Goal: Task Accomplishment & Management: Use online tool/utility

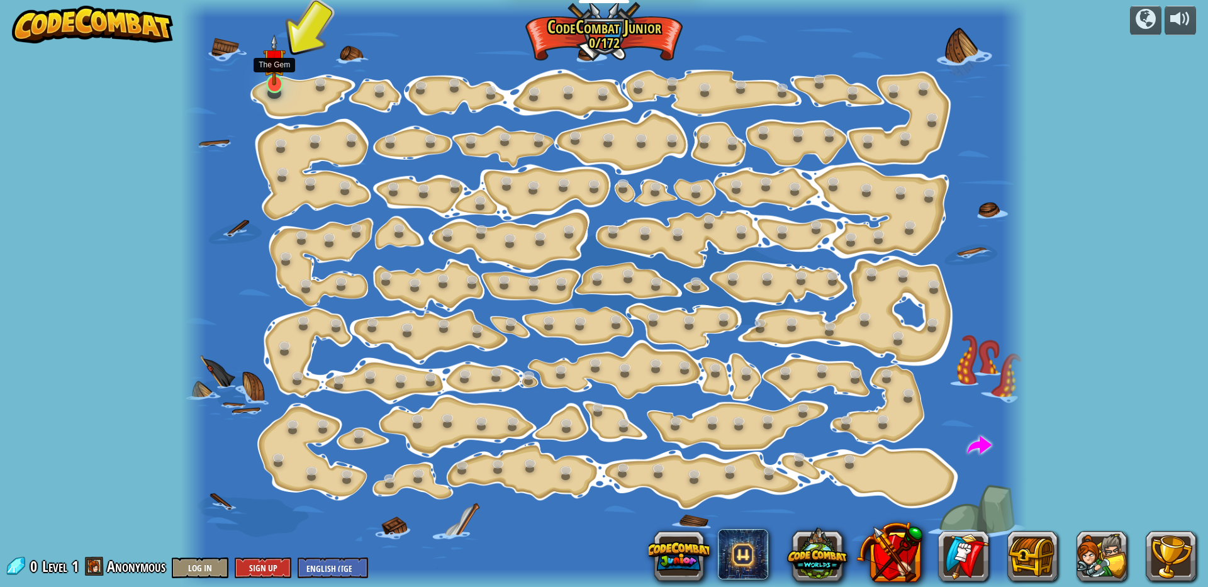
click at [274, 79] on img at bounding box center [274, 59] width 23 height 51
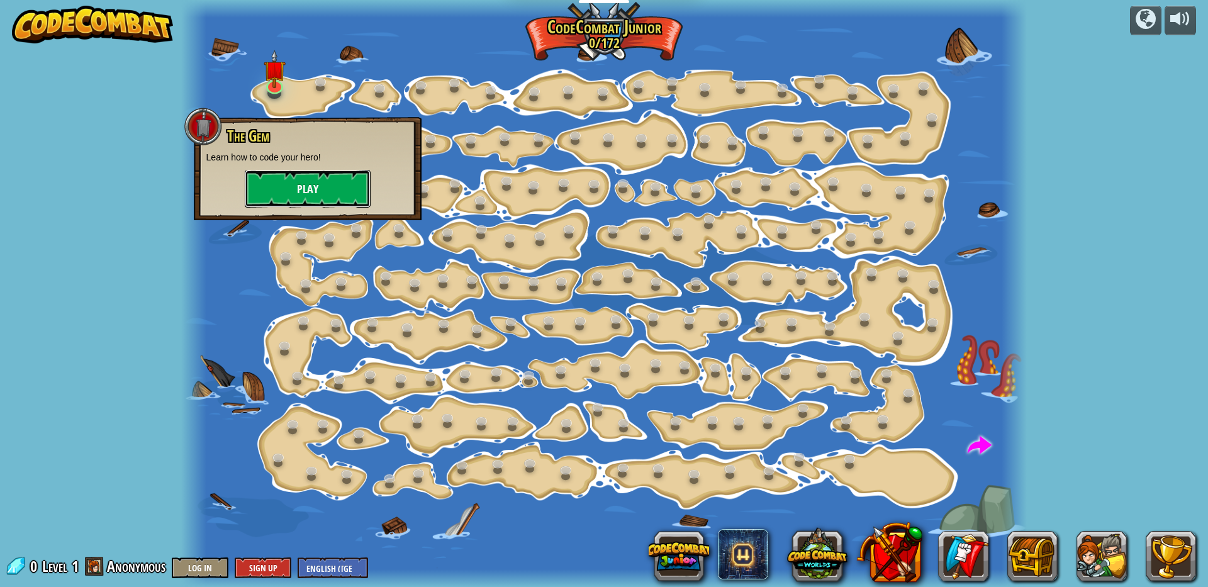
click at [290, 188] on button "Play" at bounding box center [308, 189] width 126 height 38
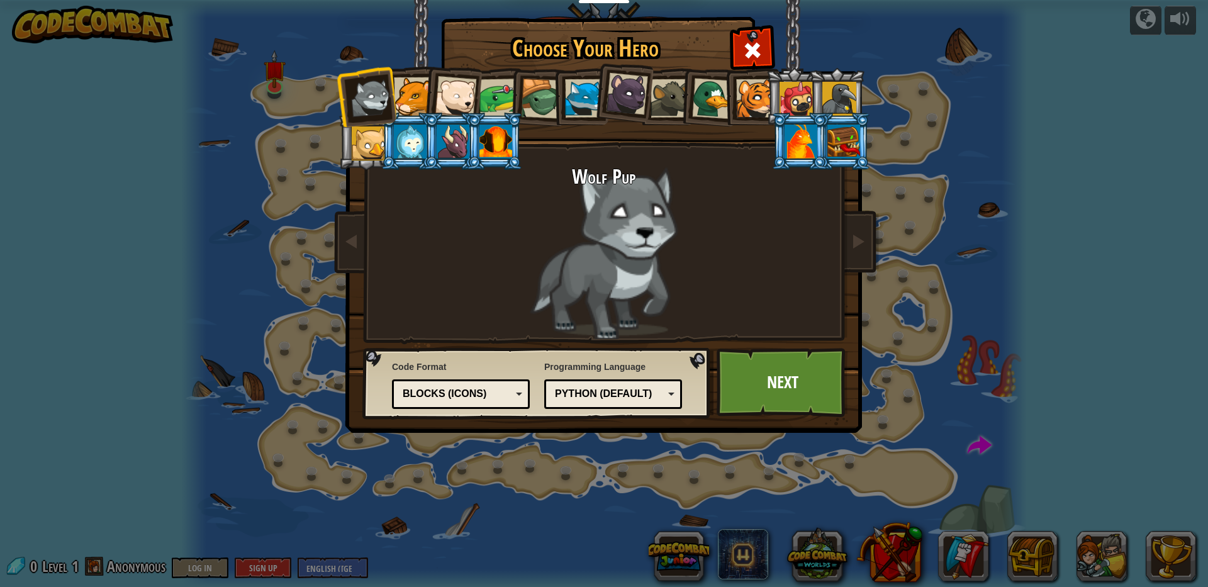
click at [472, 137] on li at bounding box center [494, 141] width 57 height 57
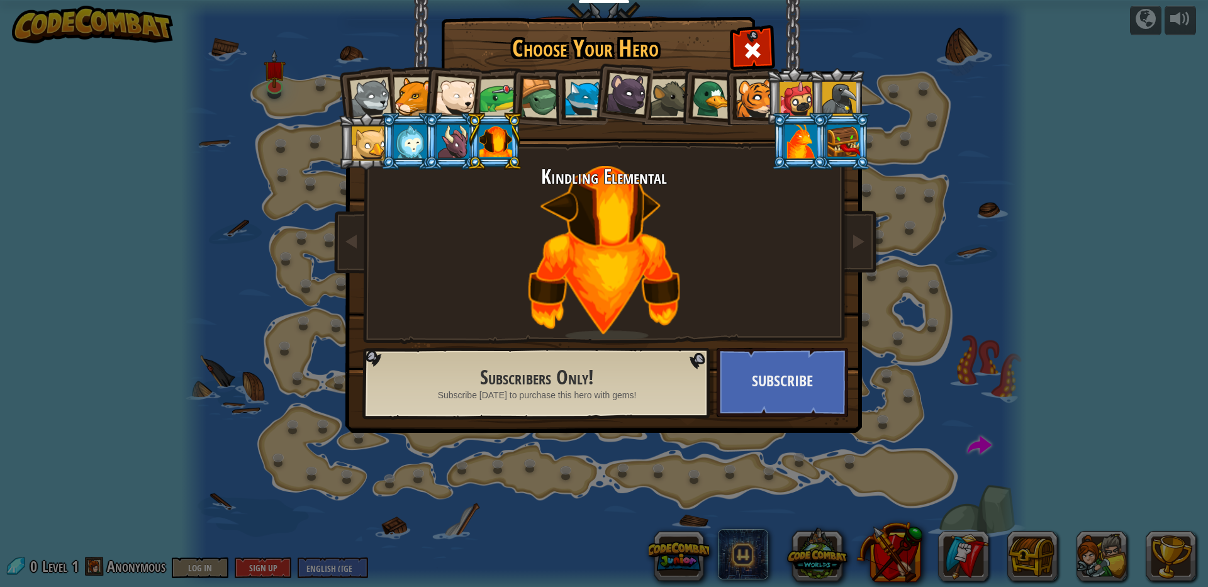
click at [452, 140] on div at bounding box center [453, 142] width 33 height 34
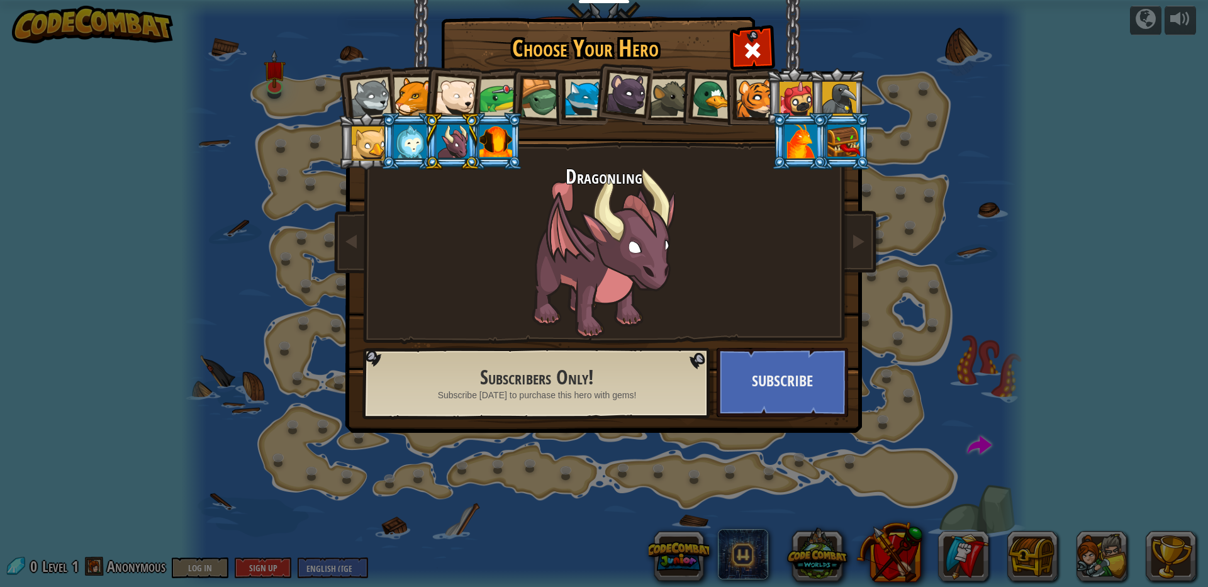
click at [404, 100] on div at bounding box center [413, 96] width 38 height 38
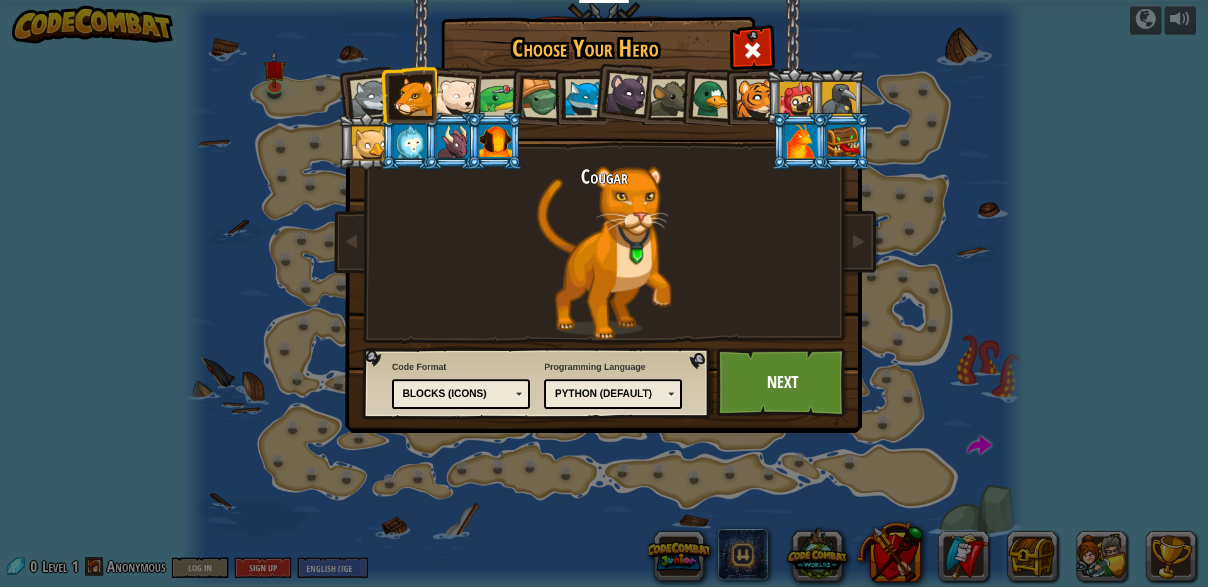
drag, startPoint x: 411, startPoint y: 100, endPoint x: 444, endPoint y: 101, distance: 33.4
click at [419, 100] on div at bounding box center [413, 96] width 38 height 38
click at [446, 101] on div at bounding box center [456, 97] width 42 height 42
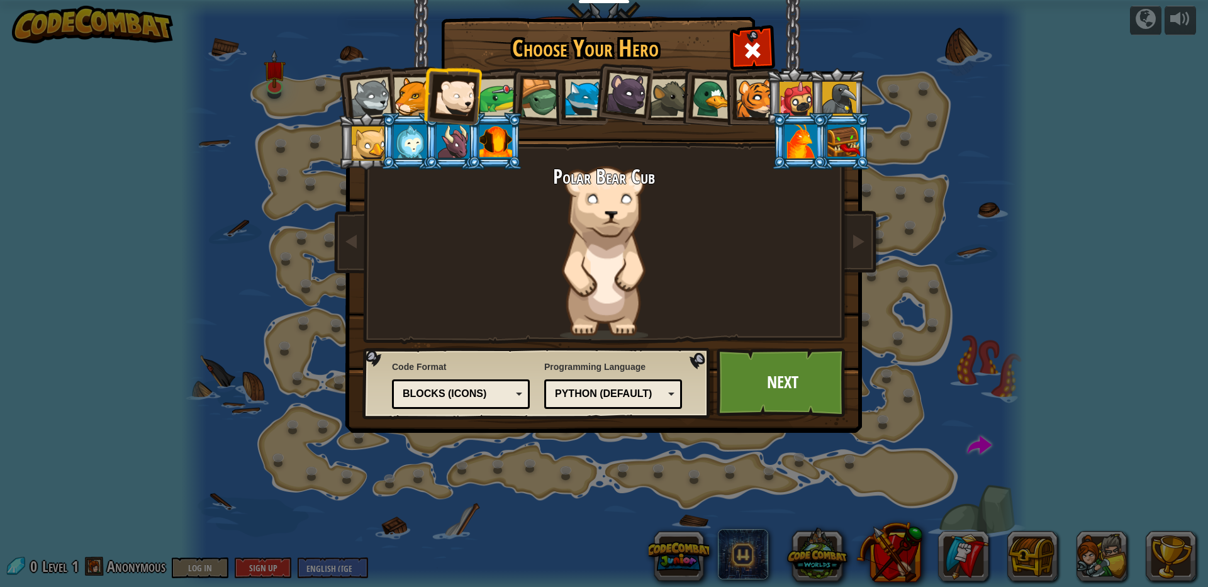
click at [473, 103] on div at bounding box center [456, 97] width 42 height 42
click at [533, 110] on div at bounding box center [541, 99] width 40 height 40
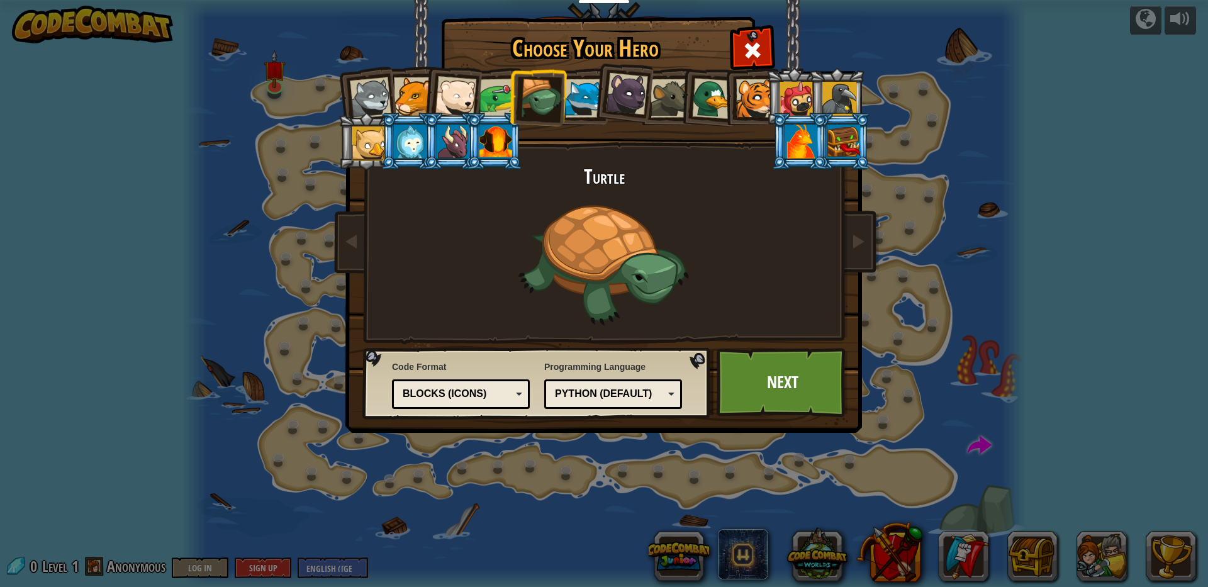
click at [751, 96] on div at bounding box center [755, 98] width 38 height 38
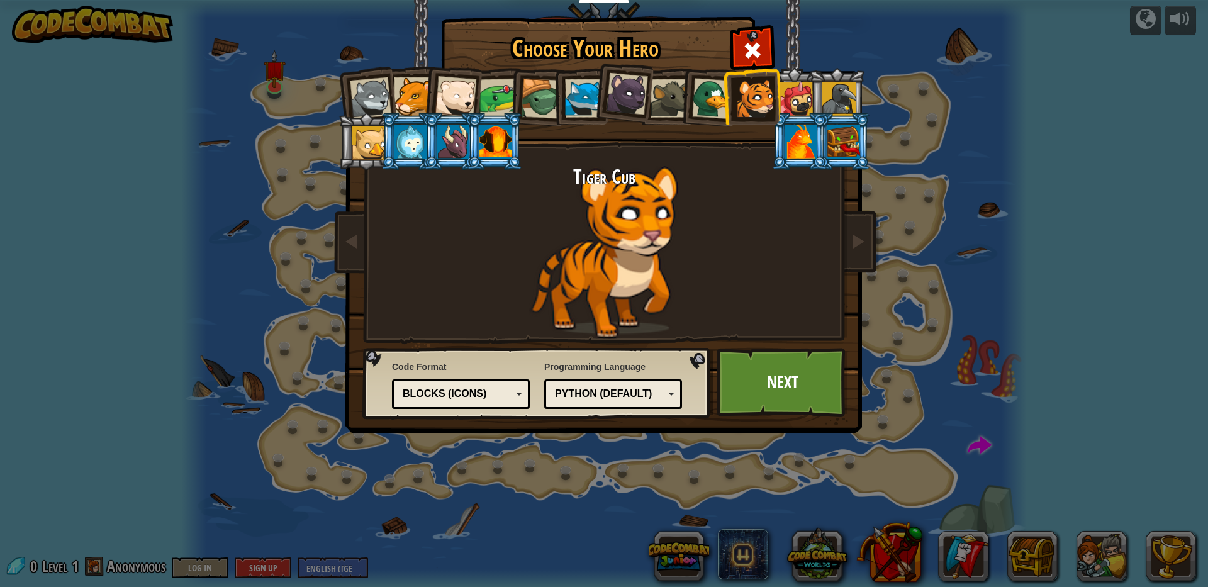
click at [367, 81] on div at bounding box center [371, 98] width 42 height 42
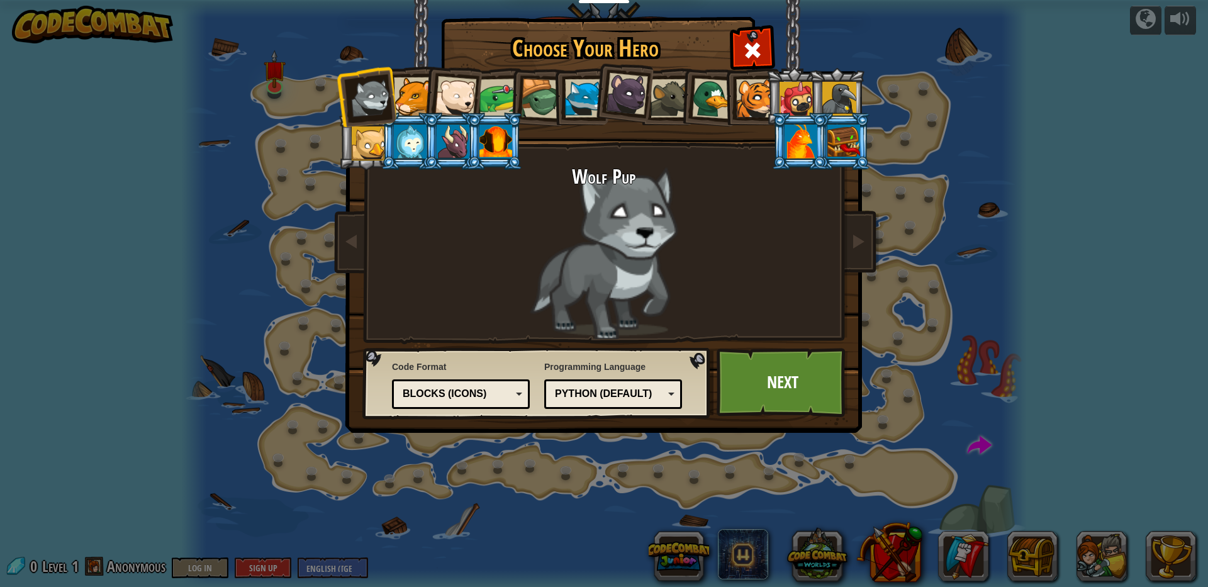
click at [420, 101] on div at bounding box center [413, 96] width 38 height 38
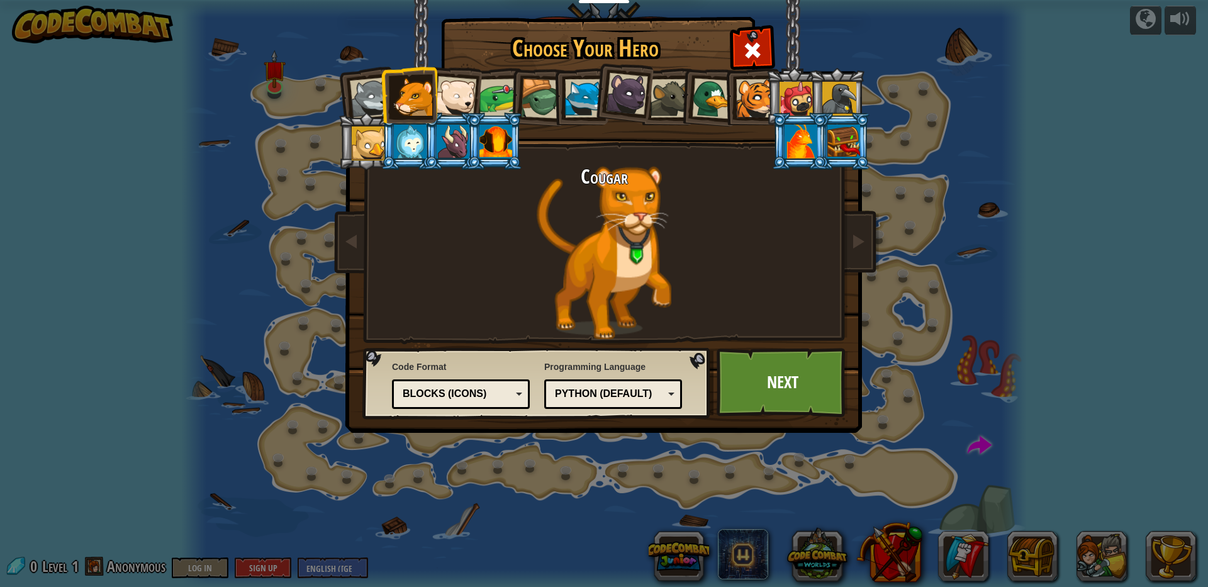
click at [742, 104] on div at bounding box center [755, 98] width 38 height 38
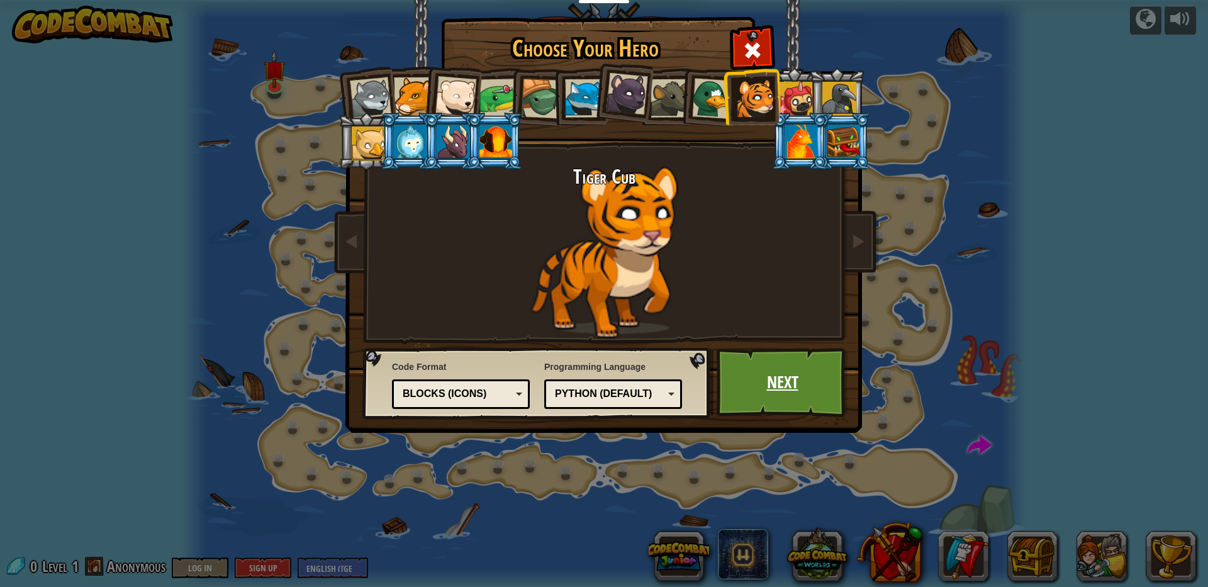
click at [764, 399] on link "Next" at bounding box center [783, 382] width 132 height 69
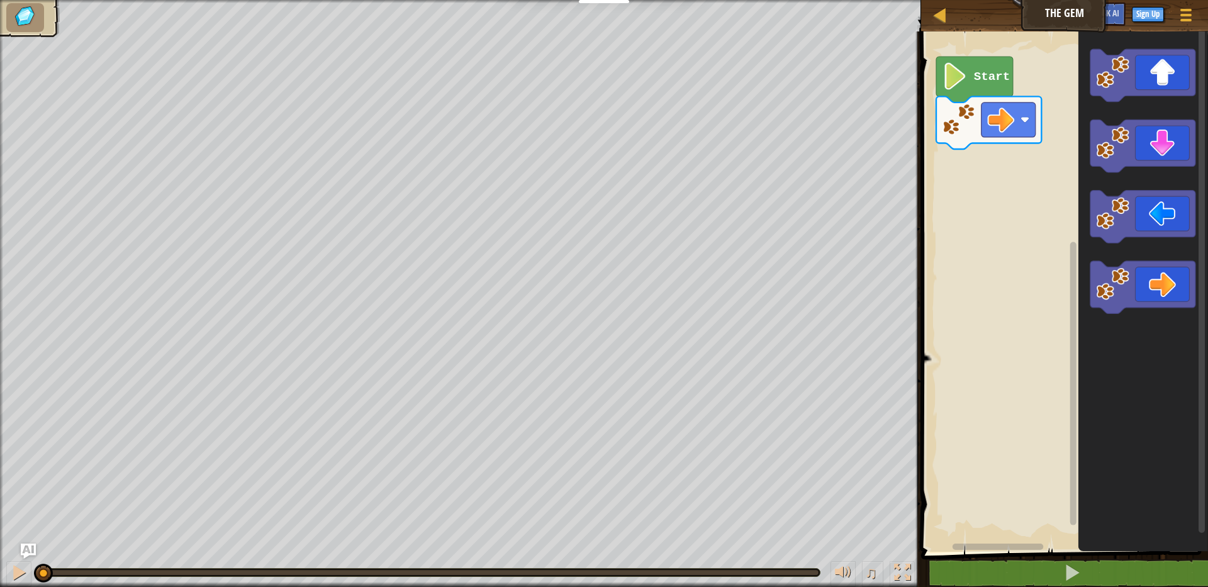
click at [965, 84] on image "Blockly Workspace" at bounding box center [955, 76] width 26 height 27
click at [993, 81] on text "Start" at bounding box center [991, 77] width 36 height 14
click at [958, 175] on div "Start" at bounding box center [1062, 288] width 291 height 527
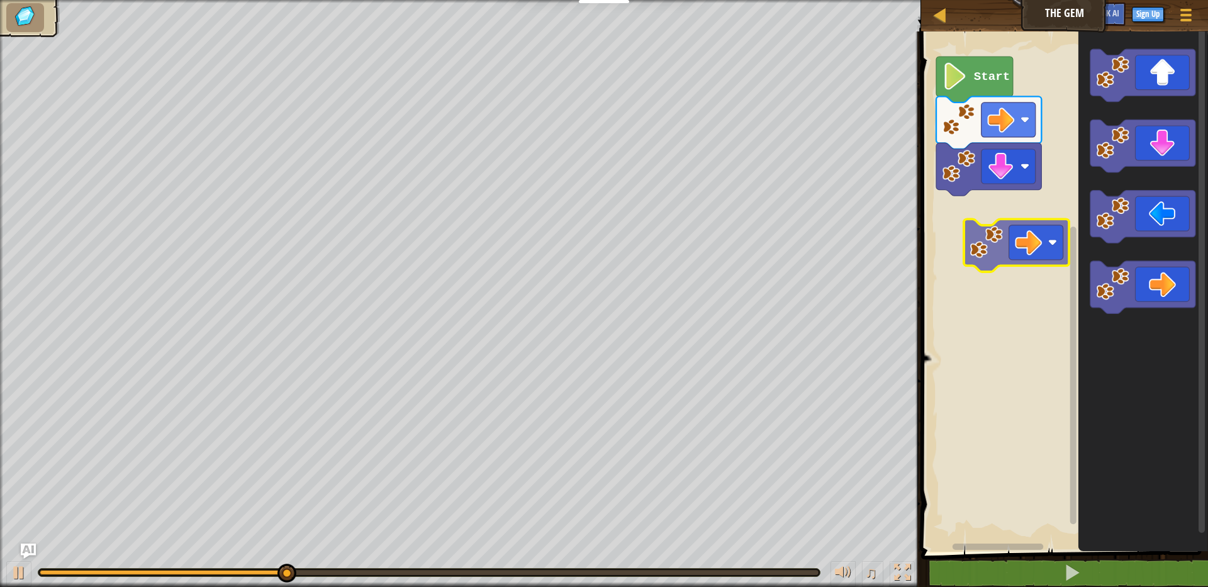
click at [989, 235] on div "Start" at bounding box center [1062, 288] width 291 height 527
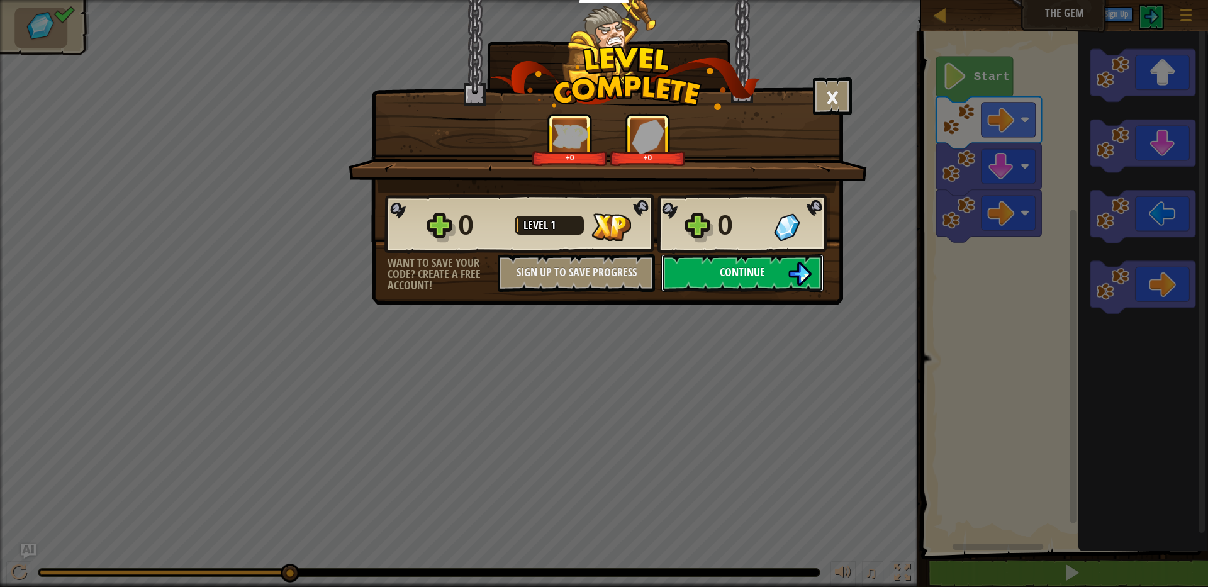
click at [731, 266] on span "Continue" at bounding box center [742, 272] width 45 height 16
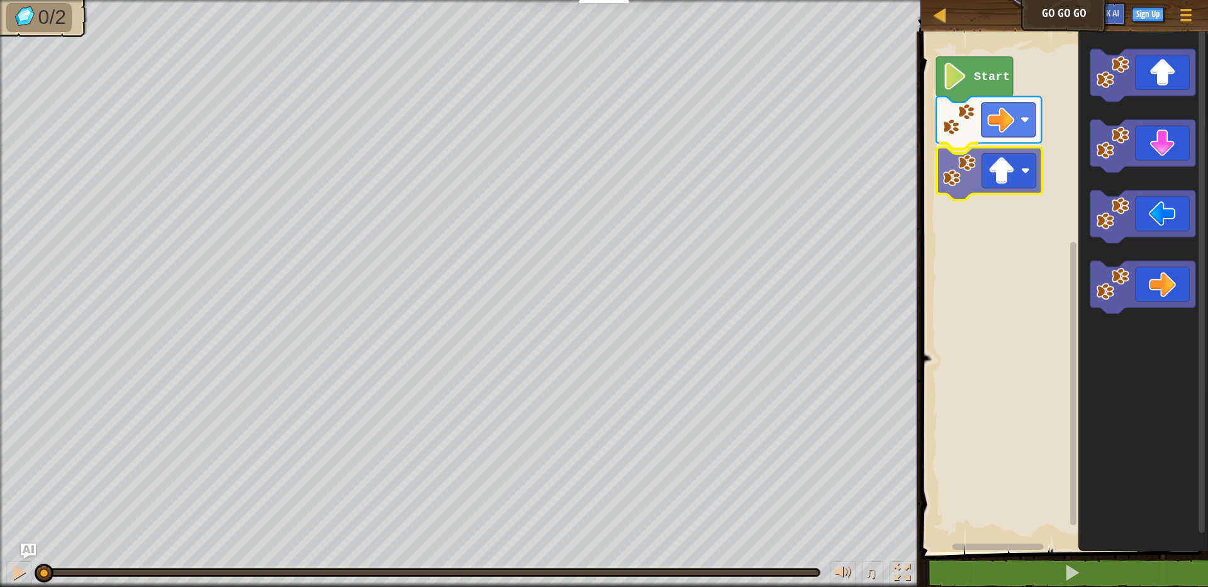
click at [999, 157] on div "Start" at bounding box center [1062, 288] width 291 height 527
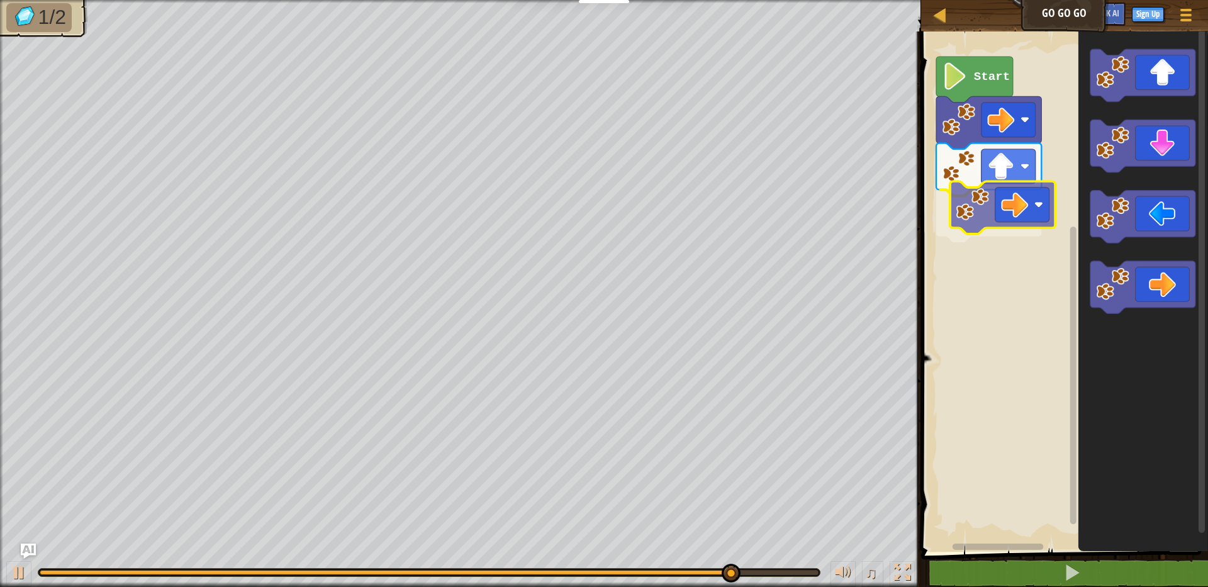
click at [990, 215] on div "Start" at bounding box center [1062, 288] width 291 height 527
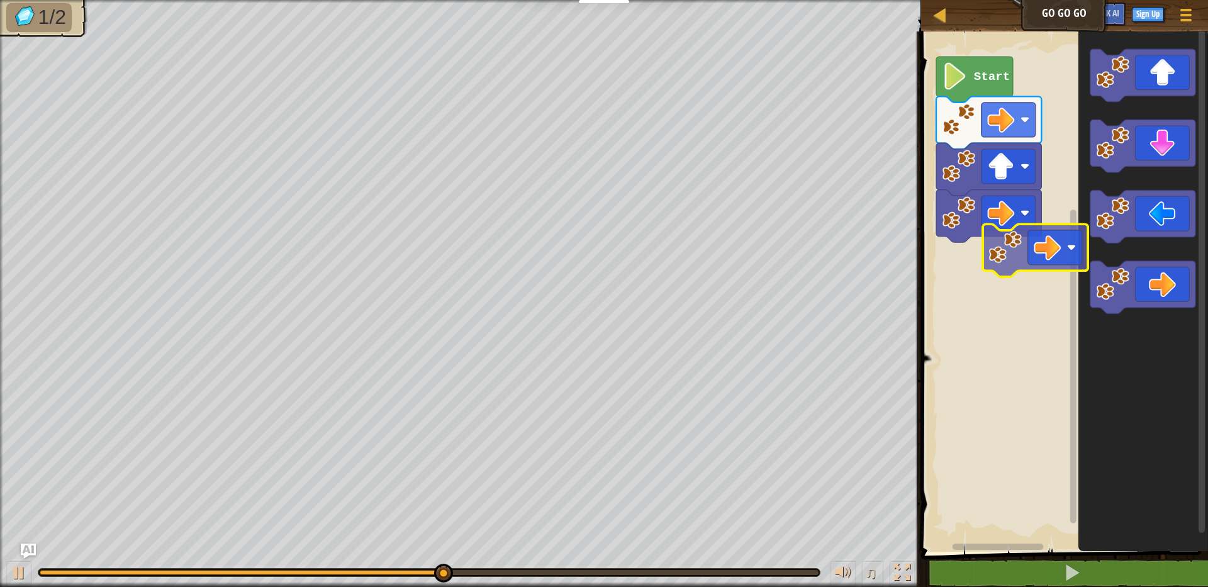
click at [990, 277] on div "Start" at bounding box center [1062, 288] width 291 height 527
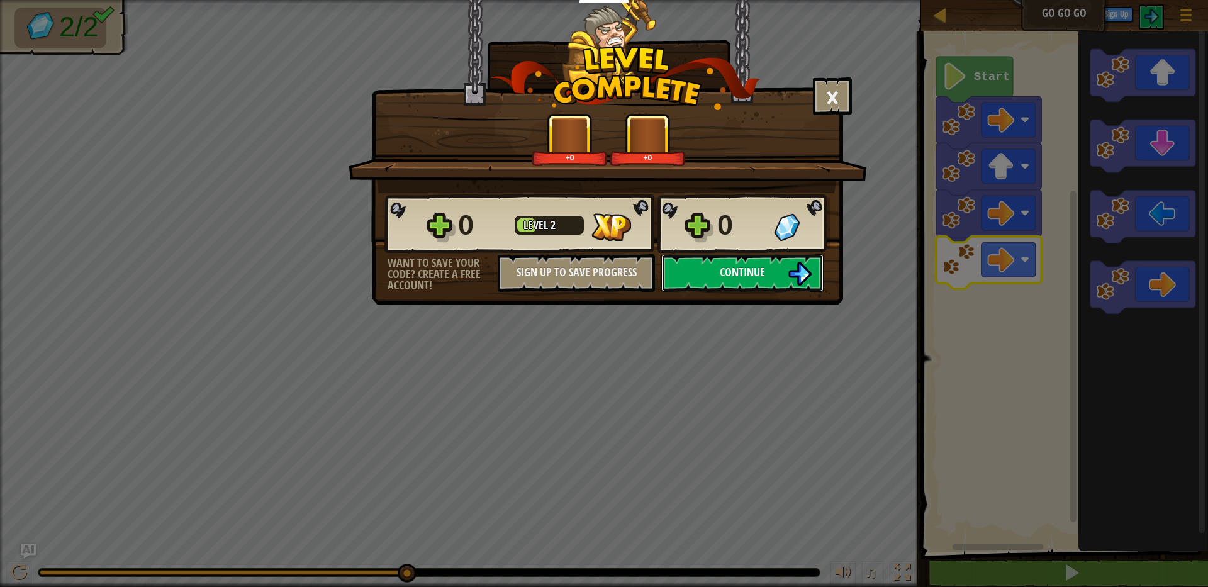
click at [754, 278] on span "Continue" at bounding box center [742, 272] width 45 height 16
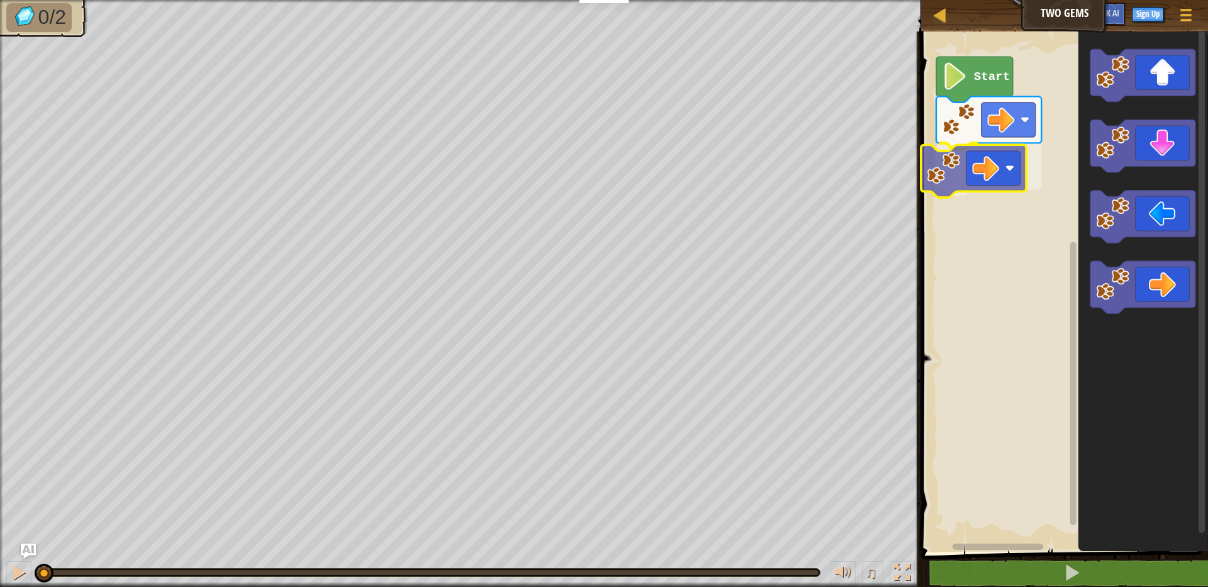
click at [962, 171] on div "Start" at bounding box center [1062, 288] width 291 height 527
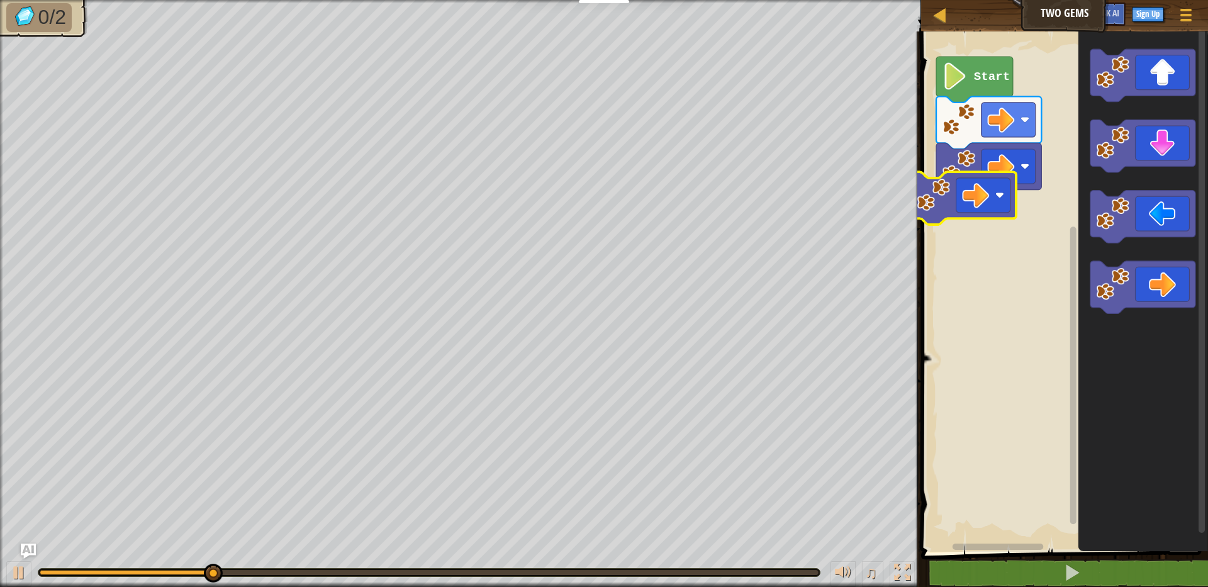
click at [960, 210] on div "Start" at bounding box center [1062, 288] width 291 height 527
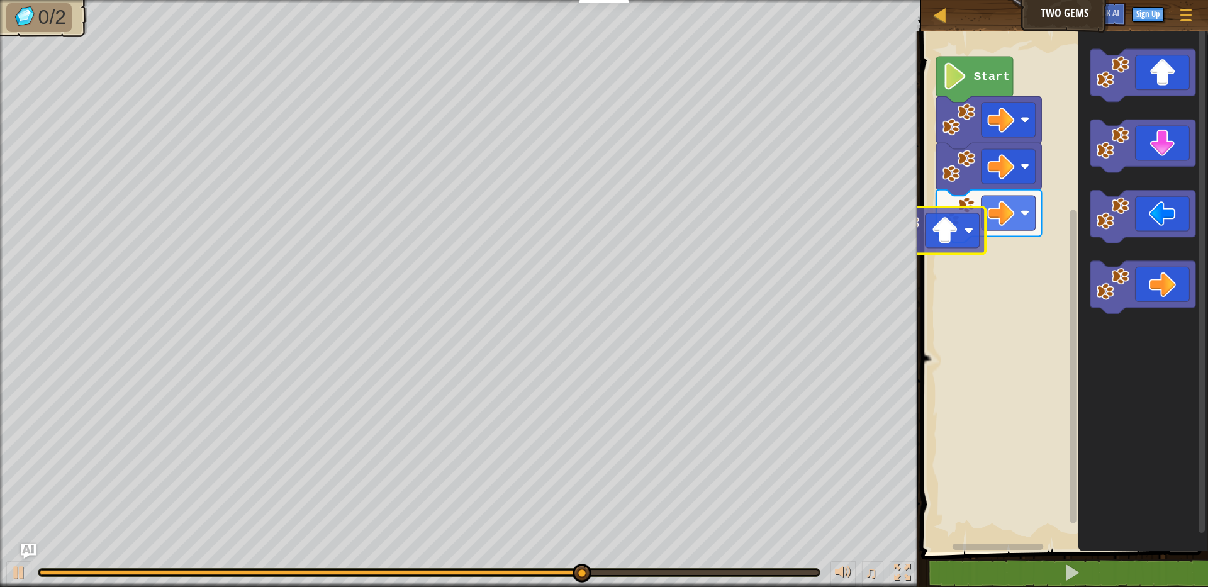
click at [996, 205] on div "Start" at bounding box center [1062, 288] width 291 height 527
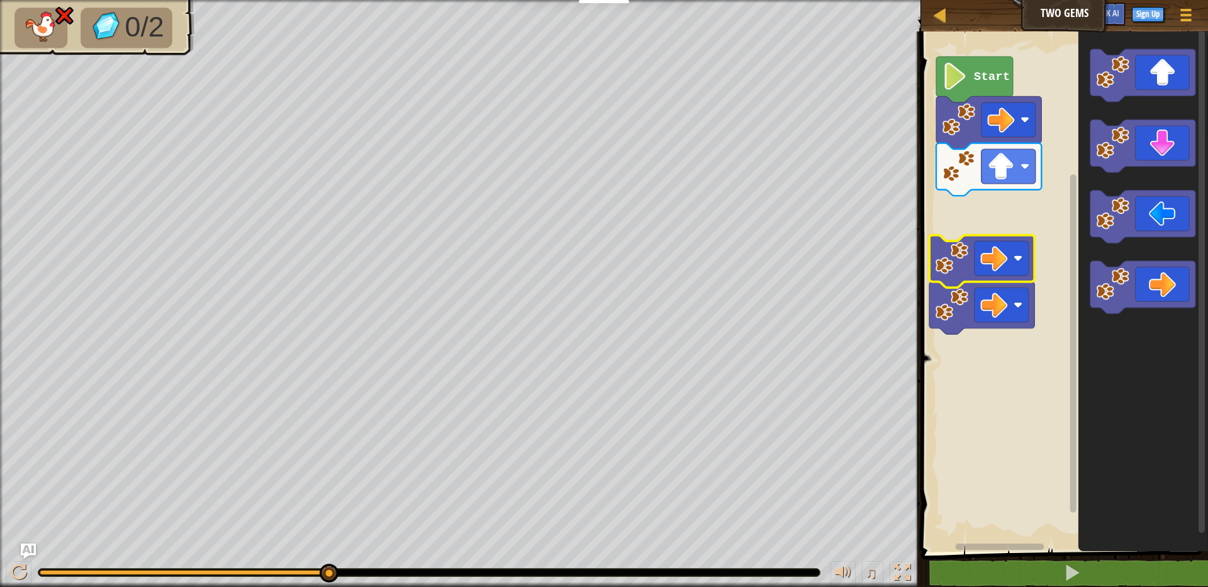
click at [985, 410] on rect "Blockly Workspace" at bounding box center [1062, 288] width 291 height 527
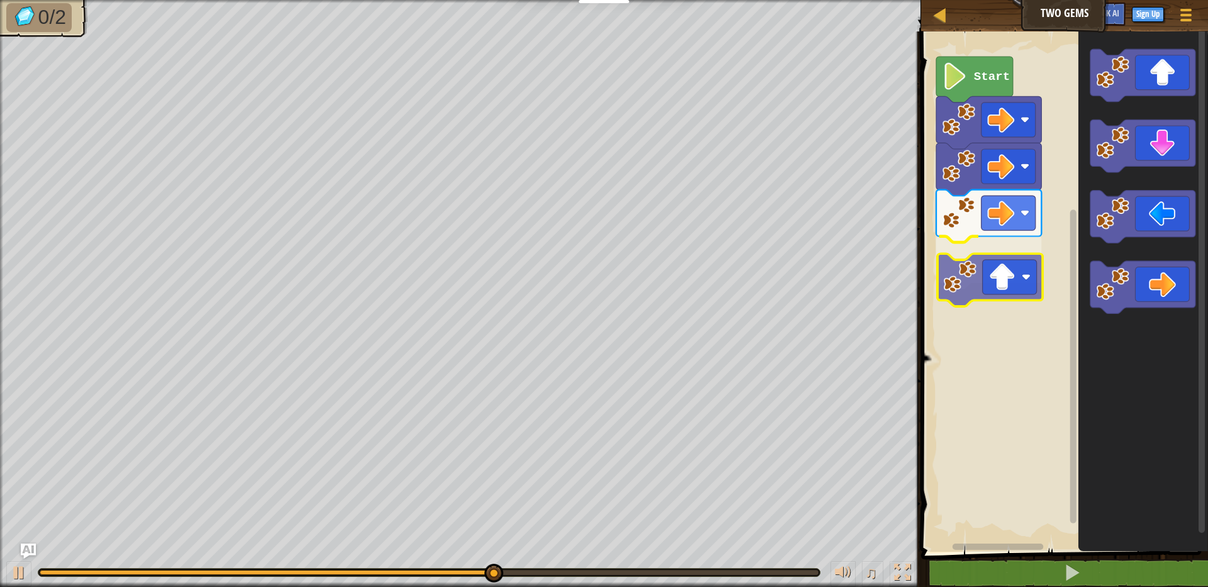
click at [1009, 291] on div "Start" at bounding box center [1062, 288] width 291 height 527
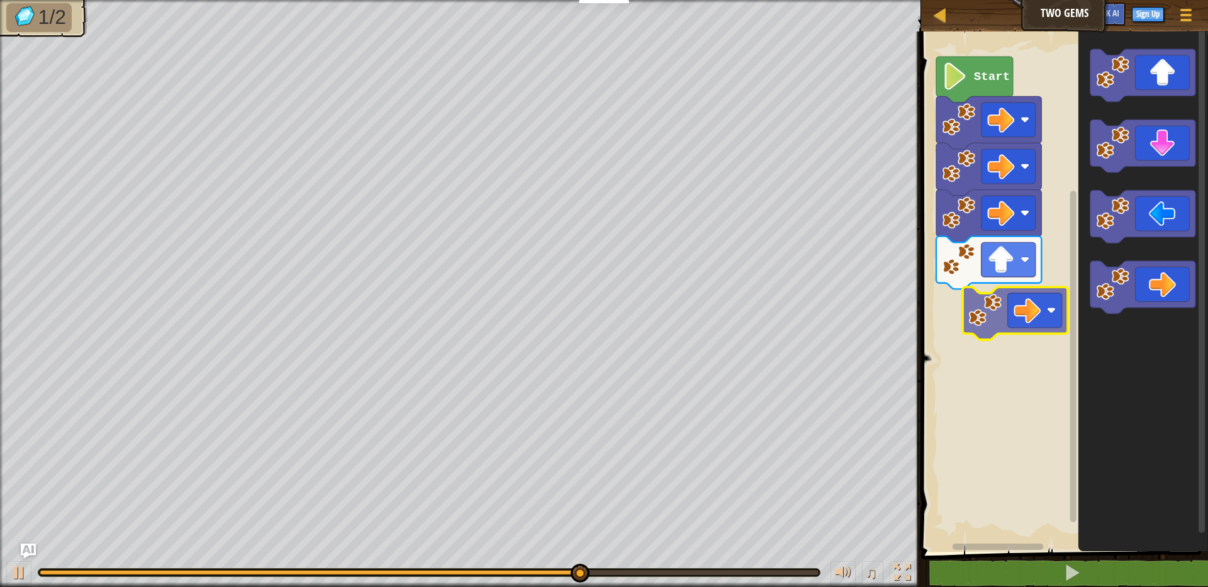
click at [1026, 323] on div "Start" at bounding box center [1062, 288] width 291 height 527
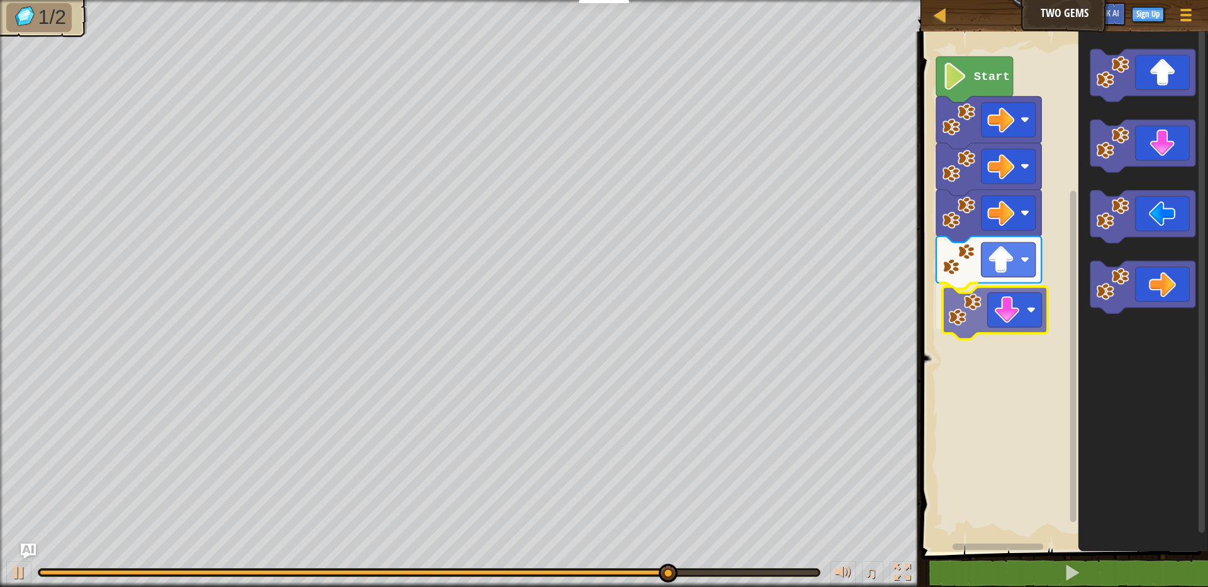
click at [985, 313] on div "Start" at bounding box center [1062, 288] width 291 height 527
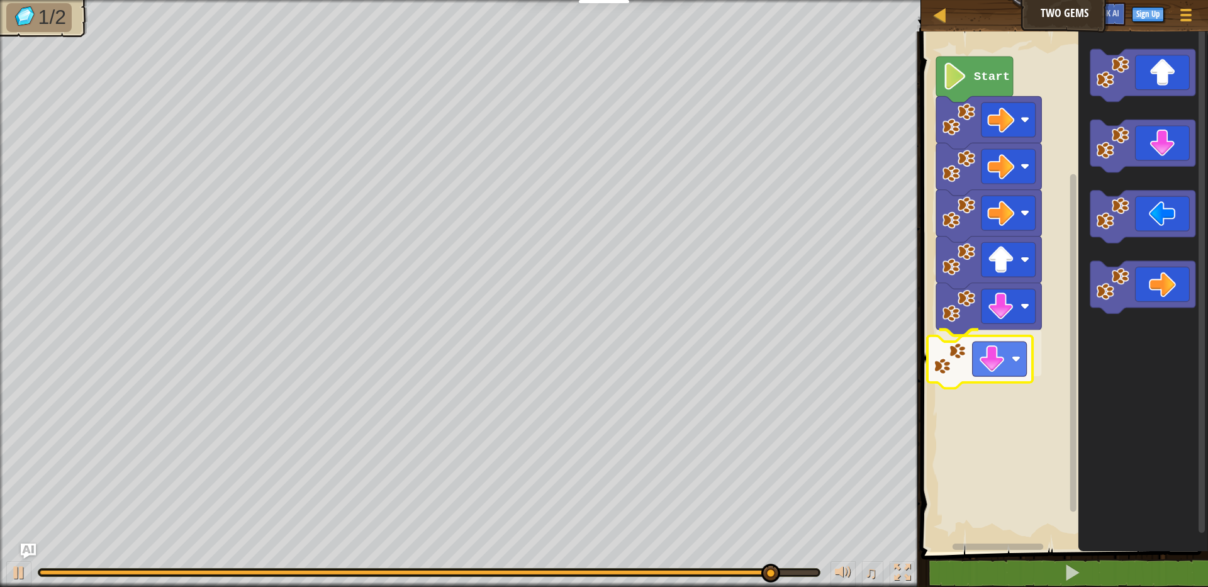
click at [992, 365] on div "Start" at bounding box center [1062, 288] width 291 height 527
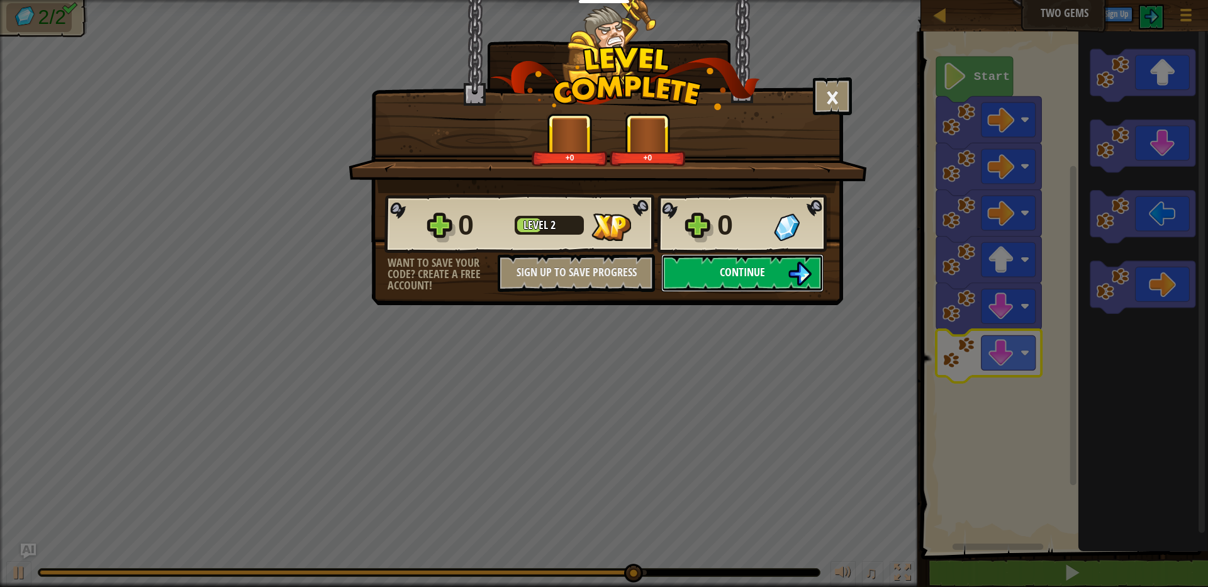
click at [767, 270] on button "Continue" at bounding box center [742, 273] width 162 height 38
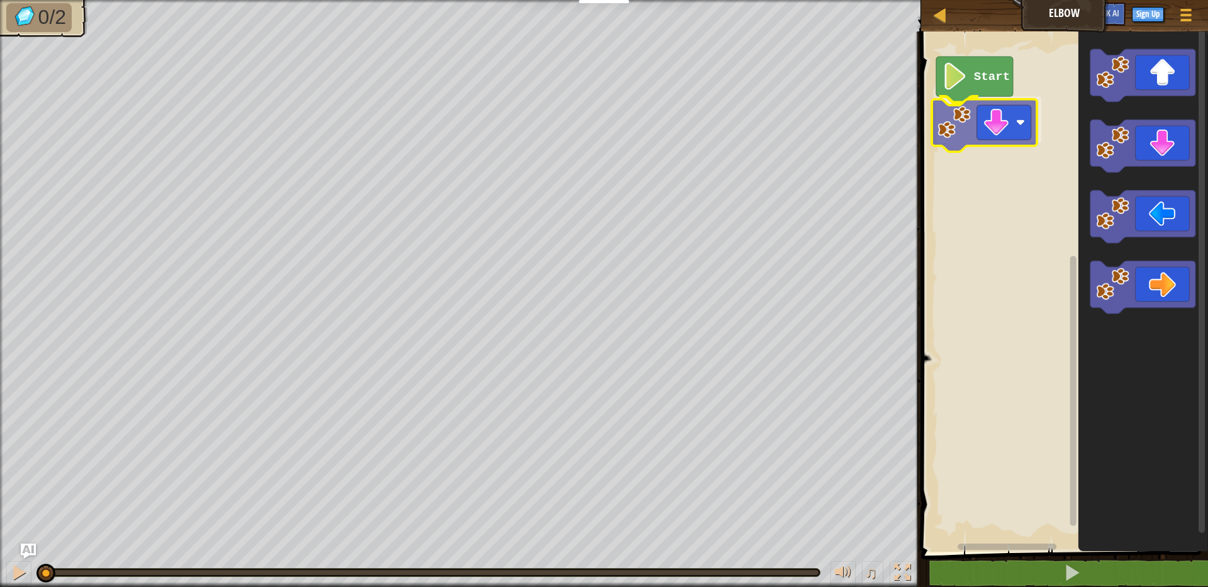
click at [989, 137] on div "Start" at bounding box center [1062, 288] width 291 height 527
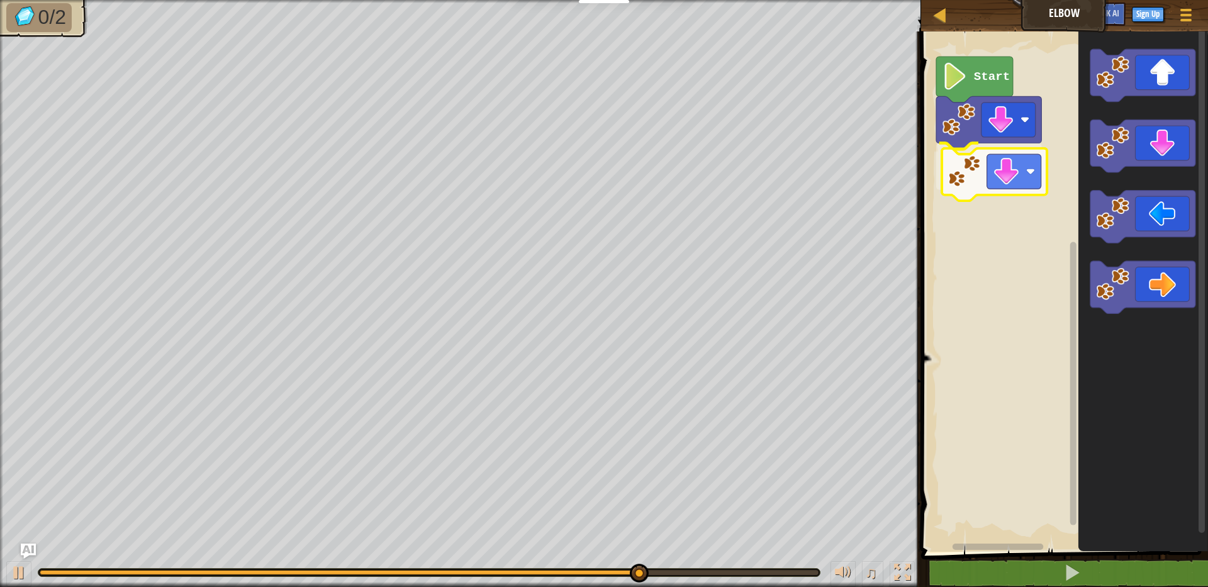
click at [972, 184] on div "Start" at bounding box center [1062, 288] width 291 height 527
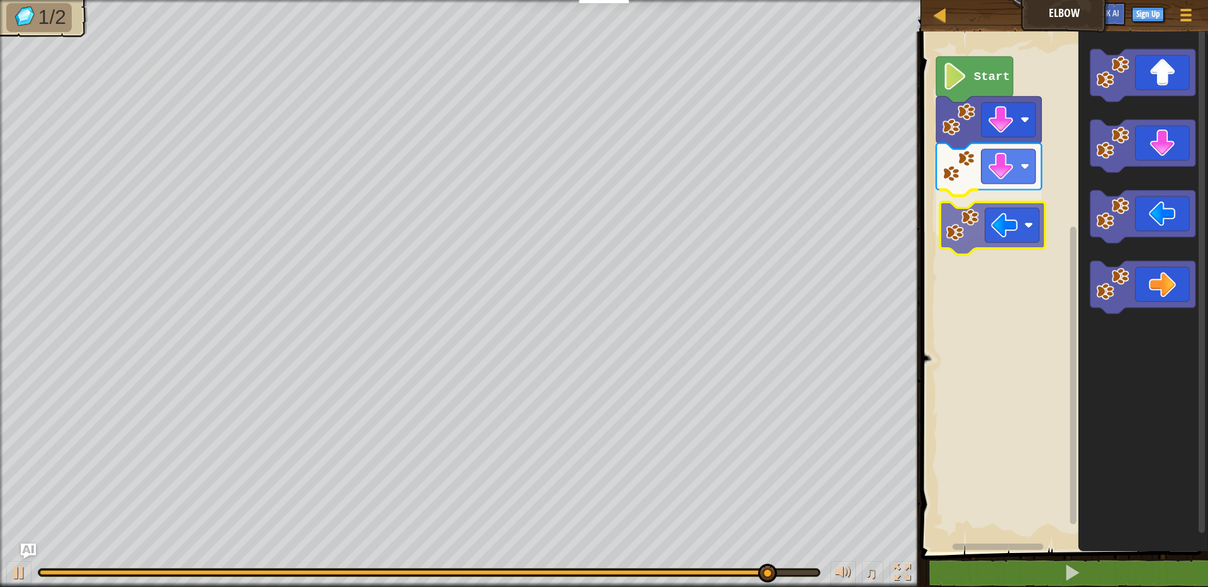
click at [997, 237] on div "Start" at bounding box center [1062, 288] width 291 height 527
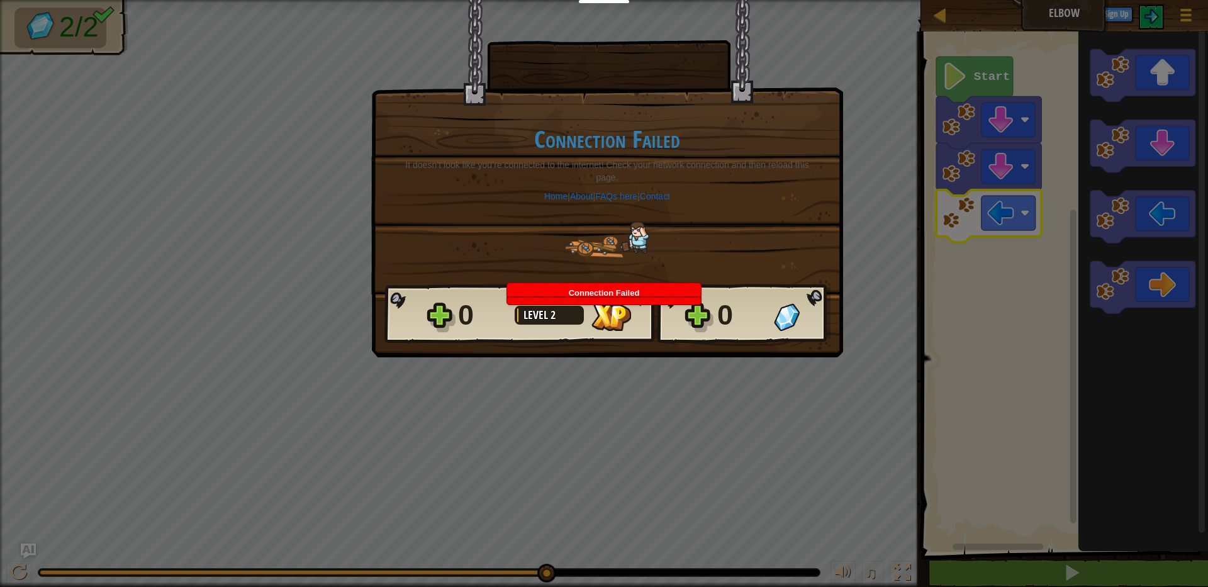
click at [649, 298] on div "Connection Failed" at bounding box center [604, 308] width 194 height 21
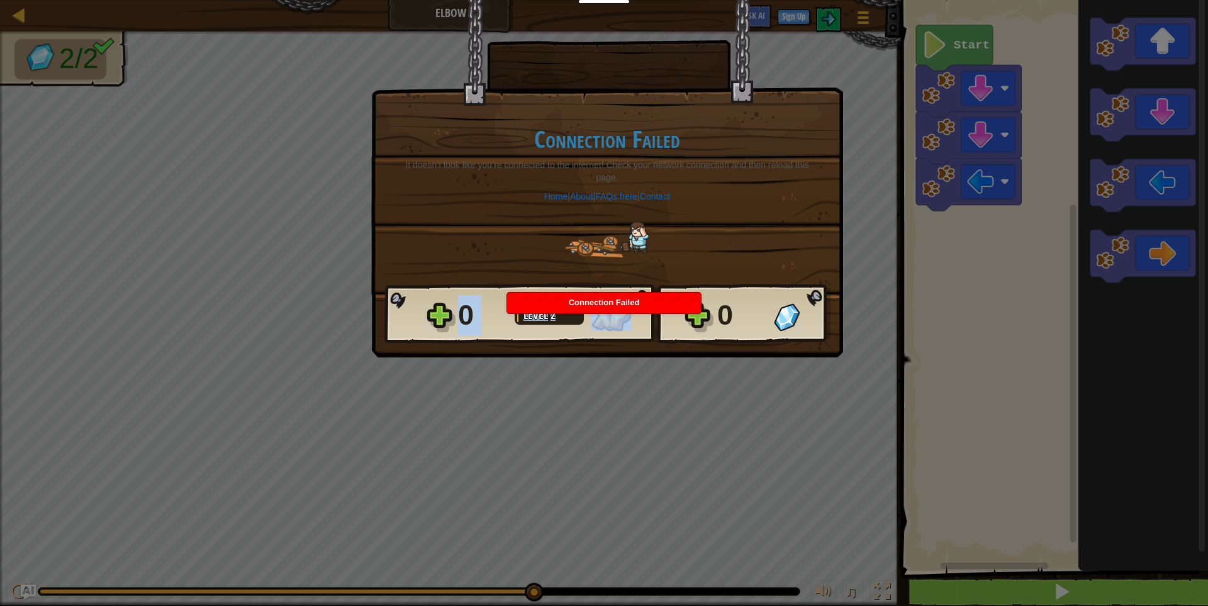
drag, startPoint x: 799, startPoint y: 305, endPoint x: 777, endPoint y: 332, distance: 34.5
click at [777, 332] on div "× How fun was this level? Connection Failed It doesn’t look like you’re connect…" at bounding box center [604, 180] width 472 height 361
click at [778, 342] on div "× How fun was this level? Connection Failed It doesn’t look like you’re connect…" at bounding box center [604, 303] width 1208 height 606
click at [774, 355] on div "× How fun was this level? Connection Failed It doesn’t look like you’re connect…" at bounding box center [604, 303] width 1208 height 606
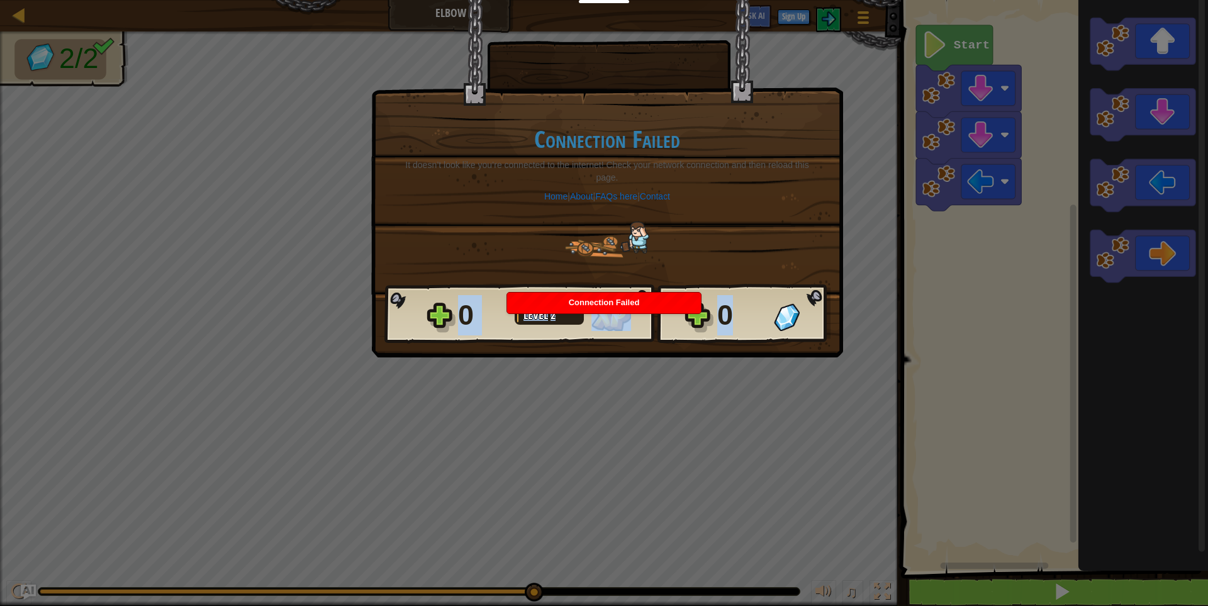
drag, startPoint x: 774, startPoint y: 355, endPoint x: 921, endPoint y: 468, distance: 185.8
click at [784, 367] on div "× How fun was this level? Connection Failed It doesn’t look like you’re connect…" at bounding box center [604, 303] width 1208 height 606
click at [782, 479] on div "× How fun was this level? Connection Failed It doesn’t look like you’re connect…" at bounding box center [604, 303] width 1208 height 606
click at [804, 409] on div "× How fun was this level? Connection Failed It doesn’t look like you’re connect…" at bounding box center [604, 303] width 1208 height 606
click at [769, 295] on div "0" at bounding box center [773, 315] width 113 height 40
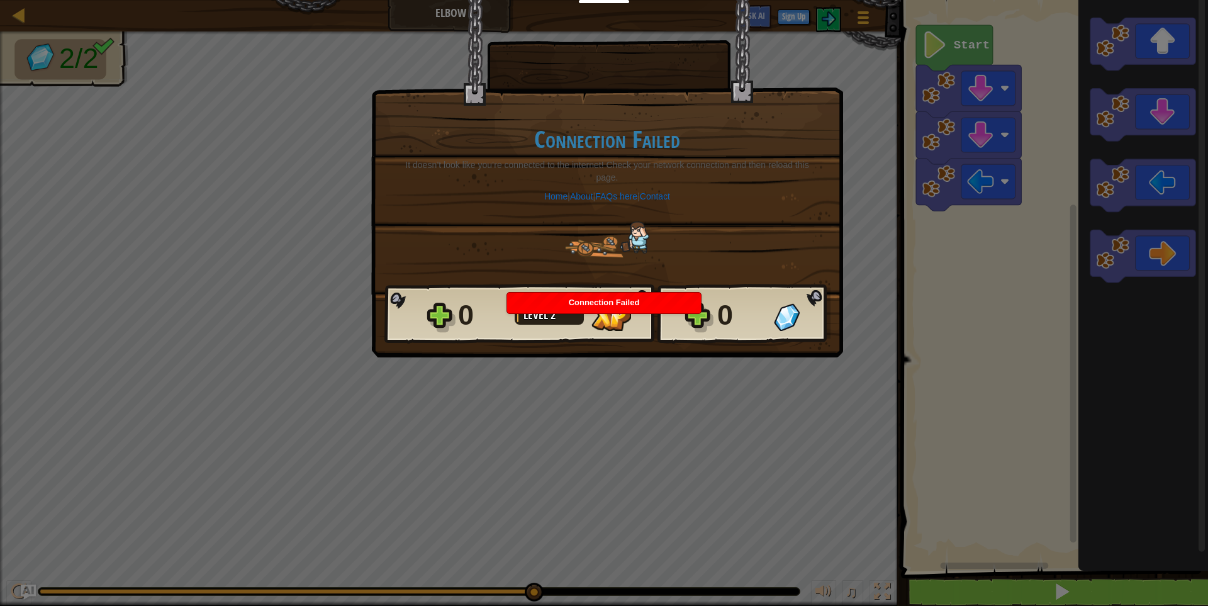
click at [726, 295] on div "0" at bounding box center [741, 315] width 49 height 40
click at [728, 295] on div "0" at bounding box center [741, 315] width 49 height 40
click at [617, 234] on div "Connection Failed It doesn’t look like you’re connected to the internet! Check …" at bounding box center [606, 192] width 445 height 182
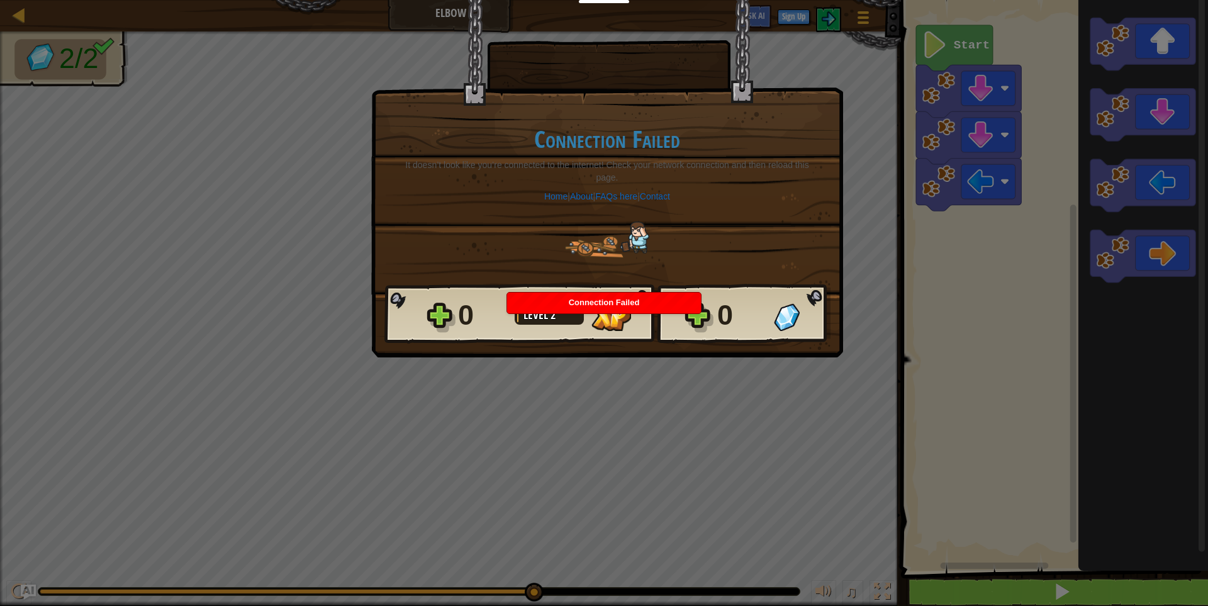
click at [639, 224] on div "Connection Failed It doesn’t look like you’re connected to the internet! Check …" at bounding box center [606, 192] width 445 height 182
drag, startPoint x: 647, startPoint y: 220, endPoint x: 642, endPoint y: 196, distance: 25.1
click at [642, 199] on div "Connection Failed It doesn’t look like you’re connected to the internet! Check …" at bounding box center [606, 192] width 445 height 182
drag, startPoint x: 633, startPoint y: 171, endPoint x: 629, endPoint y: 164, distance: 7.3
click at [630, 167] on p "It doesn’t look like you’re connected to the internet! Check your network conne…" at bounding box center [607, 171] width 420 height 25
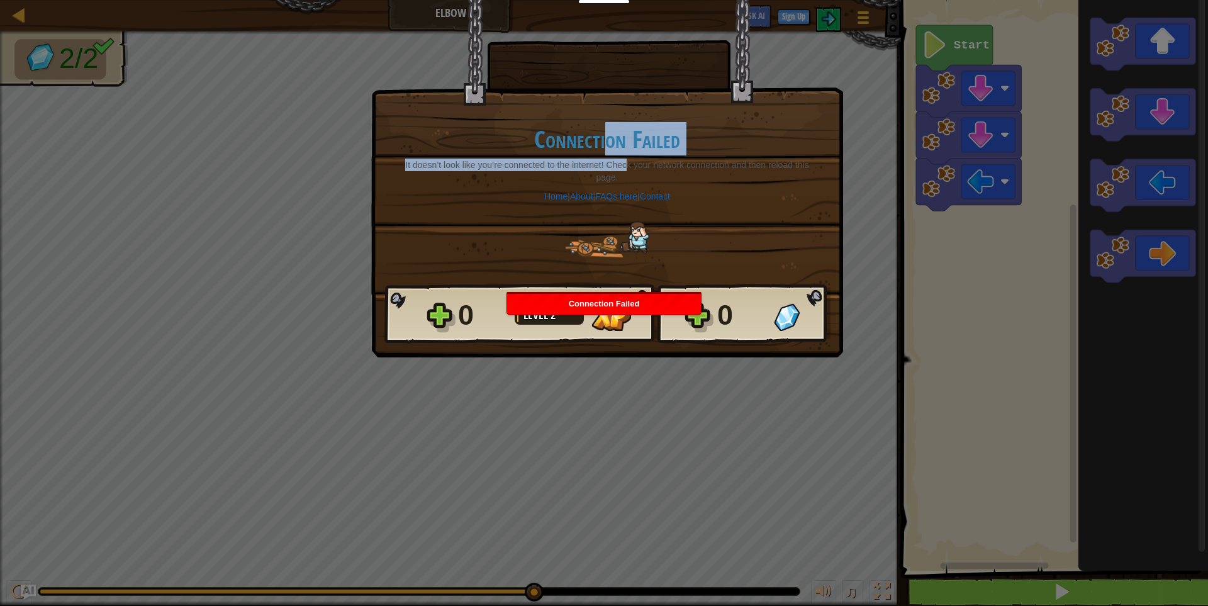
click at [605, 150] on div "Connection Failed It doesn’t look like you’re connected to the internet! Check …" at bounding box center [606, 192] width 445 height 182
drag, startPoint x: 604, startPoint y: 150, endPoint x: 597, endPoint y: 156, distance: 9.4
click at [603, 150] on h1 "Connection Failed" at bounding box center [607, 139] width 420 height 26
click at [581, 320] on div "× How fun was this level? Connection Failed It doesn’t look like you’re connect…" at bounding box center [607, 178] width 472 height 357
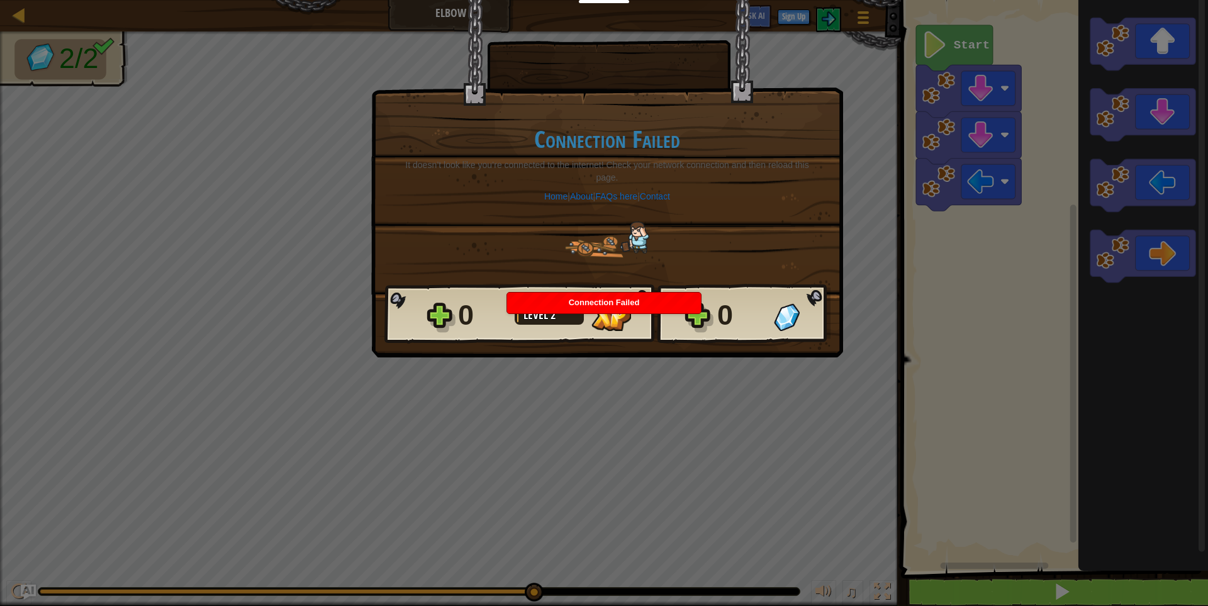
click at [581, 320] on div "× How fun was this level? Connection Failed It doesn’t look like you’re connect…" at bounding box center [607, 178] width 472 height 357
click at [595, 300] on span "Connection Failed" at bounding box center [604, 302] width 71 height 9
